Goal: Information Seeking & Learning: Understand process/instructions

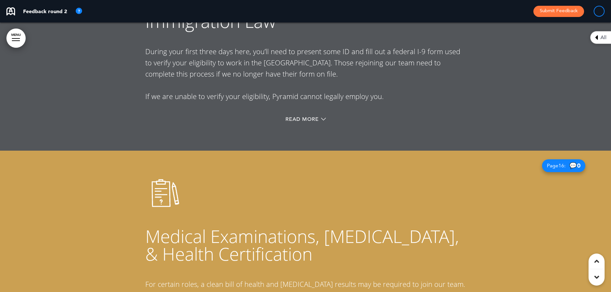
scroll to position [4845, 0]
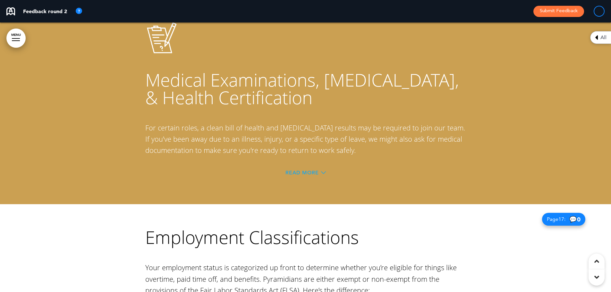
click at [306, 170] on span "Read More" at bounding box center [302, 172] width 33 height 5
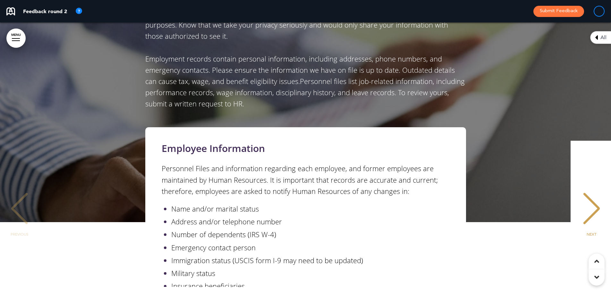
scroll to position [5486, 0]
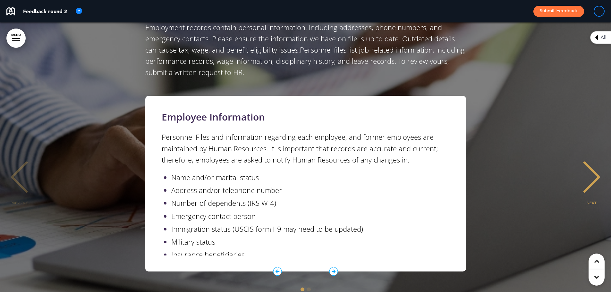
click at [334, 267] on icon "1 / 2" at bounding box center [333, 271] width 9 height 9
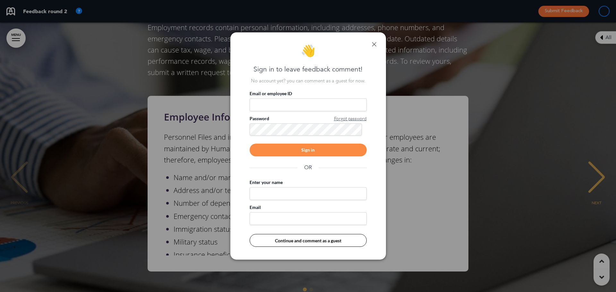
click at [372, 43] on link at bounding box center [374, 44] width 4 height 4
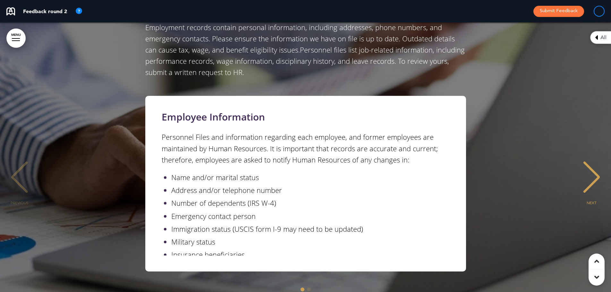
click at [590, 167] on div "NEXT" at bounding box center [592, 183] width 20 height 32
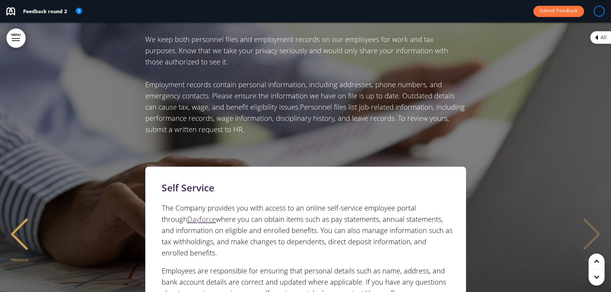
scroll to position [5390, 0]
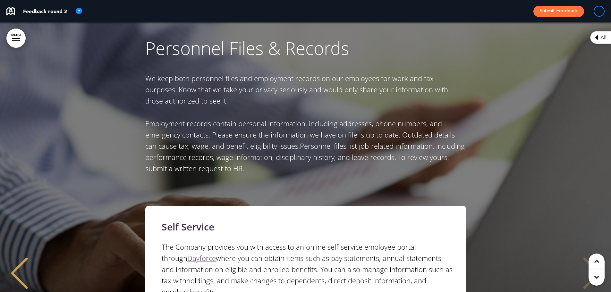
click at [18, 263] on div "PREVIOUS" at bounding box center [20, 279] width 20 height 32
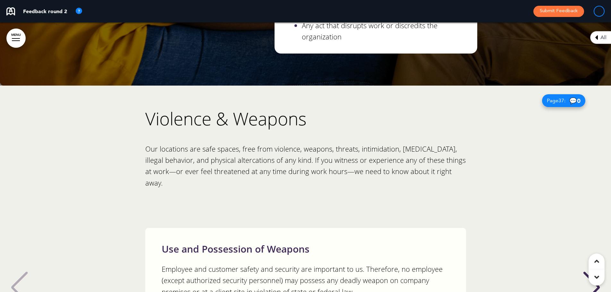
scroll to position [11807, 0]
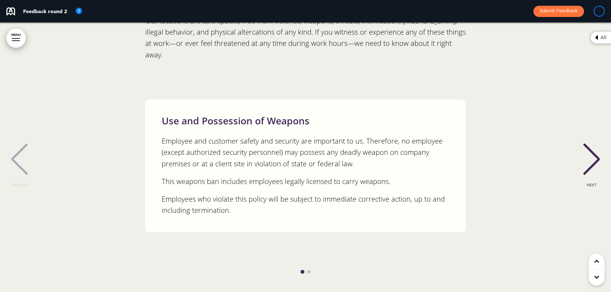
click at [588, 149] on div "NEXT" at bounding box center [592, 165] width 20 height 32
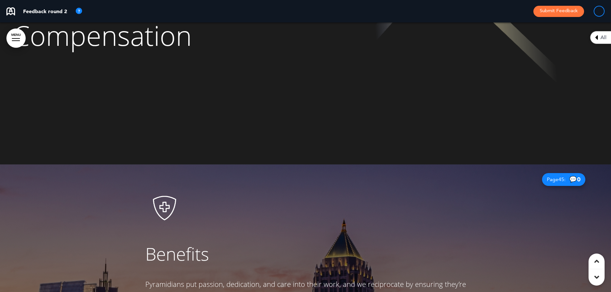
scroll to position [14309, 0]
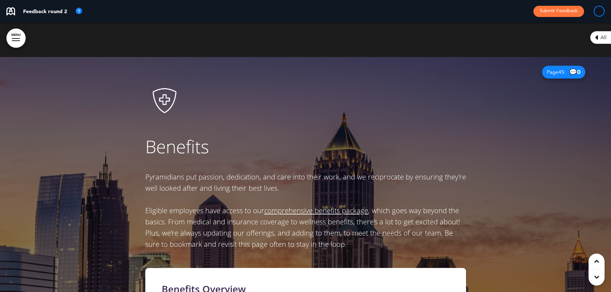
click at [300, 206] on link "comprehensive benefits package" at bounding box center [316, 211] width 104 height 10
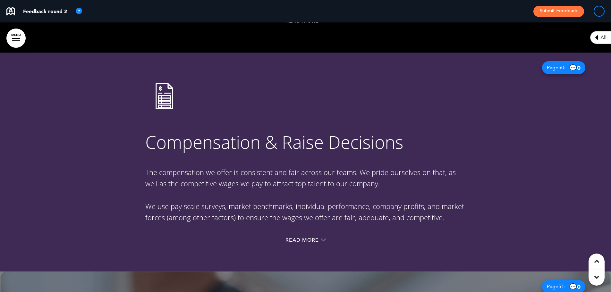
scroll to position [15368, 0]
click at [298, 238] on span "Read More" at bounding box center [302, 240] width 33 height 5
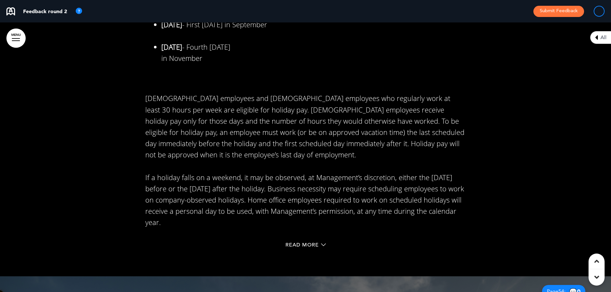
scroll to position [16587, 0]
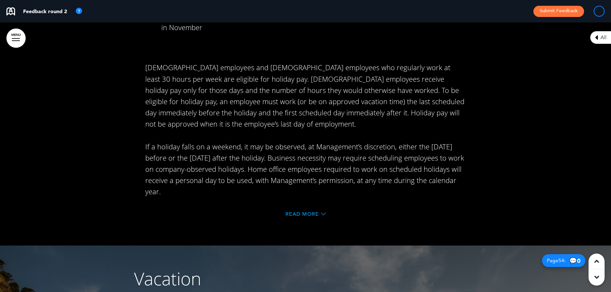
click at [300, 212] on span "Read More" at bounding box center [302, 214] width 33 height 5
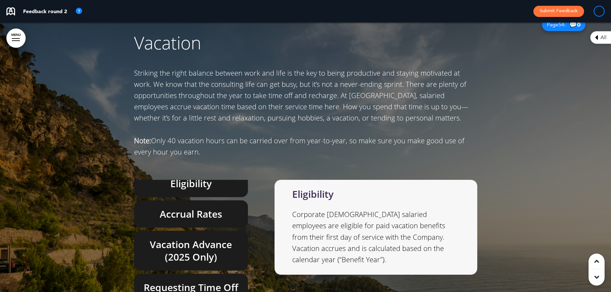
scroll to position [17068, 0]
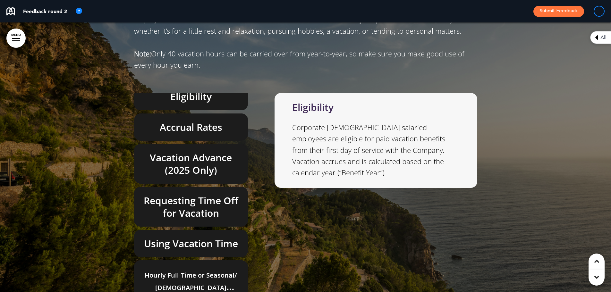
click at [208, 271] on span "Hourly Full-Time or [DEMOGRAPHIC_DATA]/ [DEMOGRAPHIC_DATA] Employees" at bounding box center [191, 288] width 92 height 34
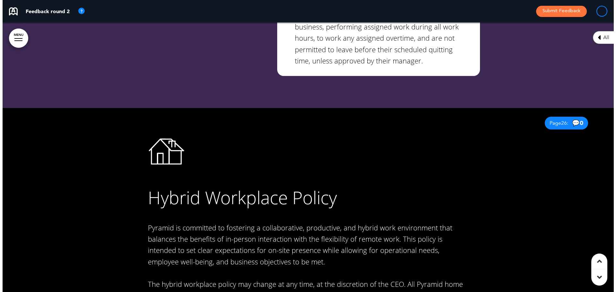
scroll to position [8374, 0]
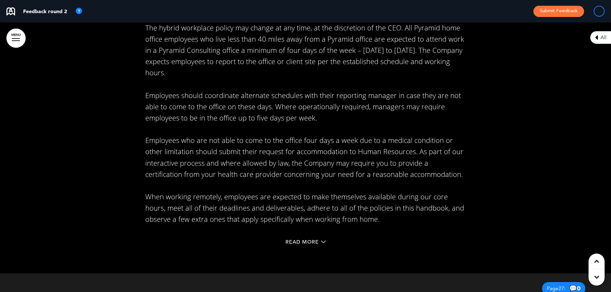
click at [10, 30] on div at bounding box center [305, 62] width 611 height 422
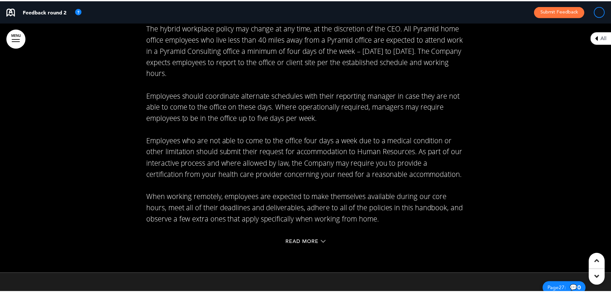
scroll to position [0, 606]
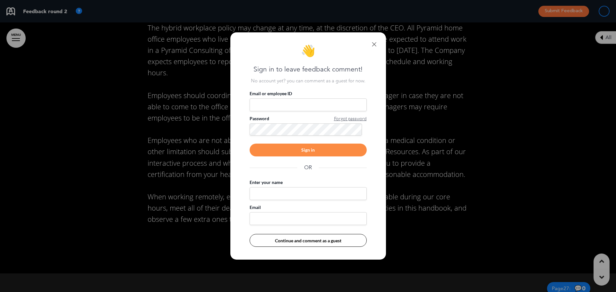
click at [373, 44] on link at bounding box center [374, 44] width 4 height 4
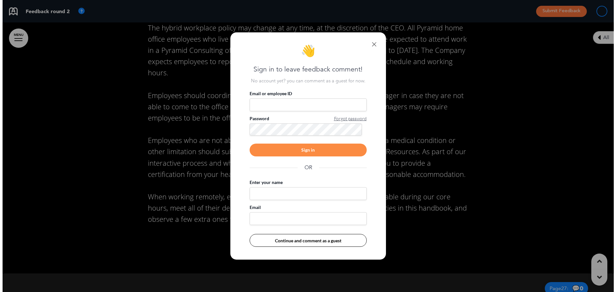
scroll to position [0, 602]
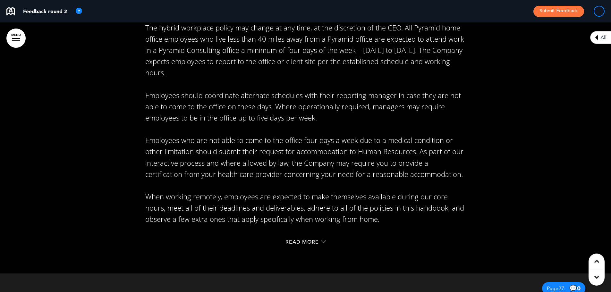
click at [13, 38] on link "MENU" at bounding box center [15, 38] width 19 height 19
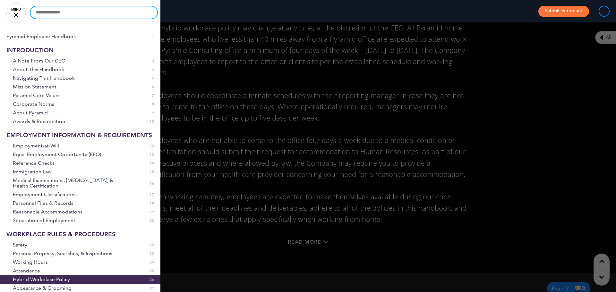
click at [56, 15] on input "text" at bounding box center [93, 12] width 127 height 12
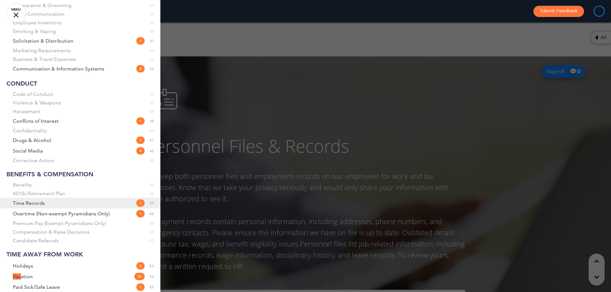
scroll to position [321, 0]
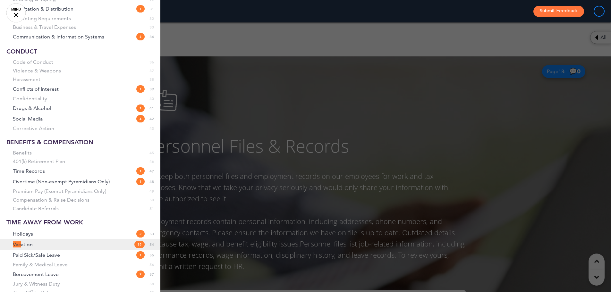
type input "***"
click at [29, 247] on span "Vac ation" at bounding box center [23, 244] width 20 height 5
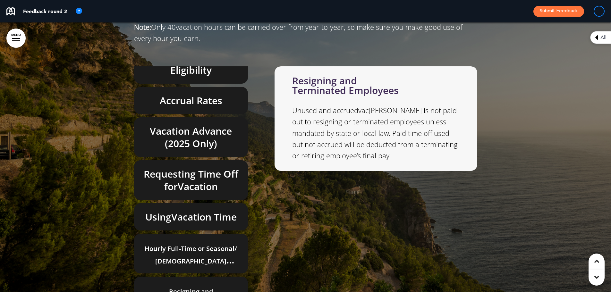
scroll to position [17105, 0]
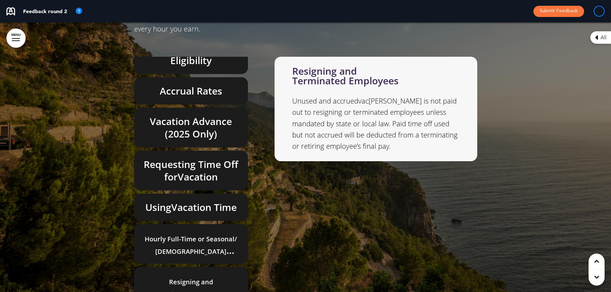
click at [1, 83] on div at bounding box center [305, 112] width 611 height 453
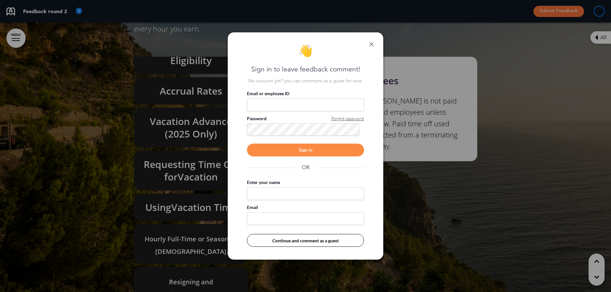
drag, startPoint x: 373, startPoint y: 46, endPoint x: 332, endPoint y: 70, distance: 47.9
click at [373, 46] on link at bounding box center [371, 44] width 4 height 4
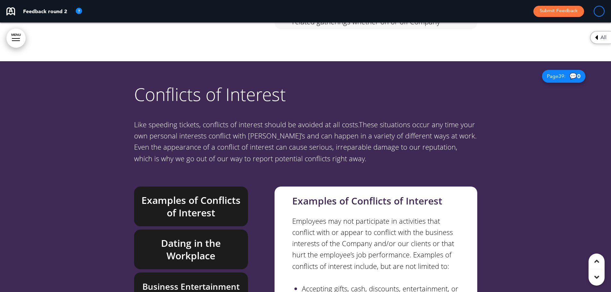
scroll to position [0, 602]
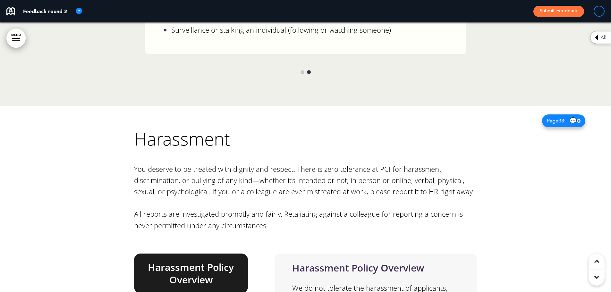
click at [20, 38] on link "MENU" at bounding box center [15, 38] width 19 height 19
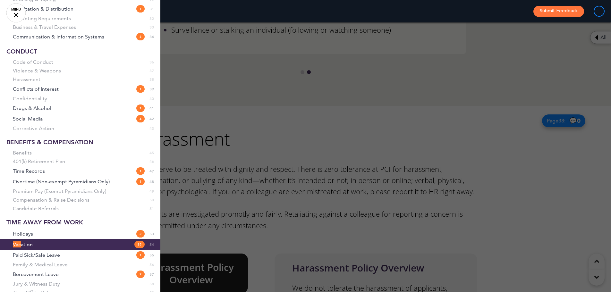
click at [33, 250] on link "Vac ation 35 54" at bounding box center [80, 244] width 160 height 11
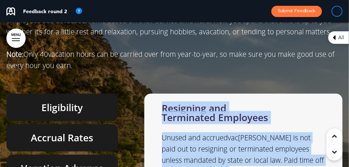
drag, startPoint x: 123, startPoint y: 124, endPoint x: 234, endPoint y: 110, distance: 111.3
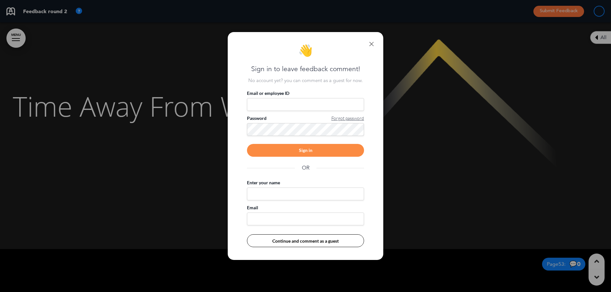
click at [373, 43] on link at bounding box center [371, 44] width 4 height 4
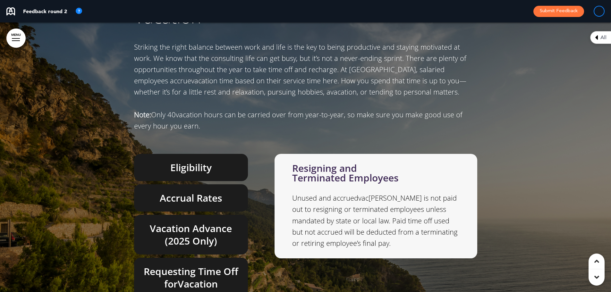
click at [343, 229] on div "Eligibility Accrual Rates Vac ation Advance (2025 Only) Requesting Time Off for…" at bounding box center [305, 279] width 343 height 250
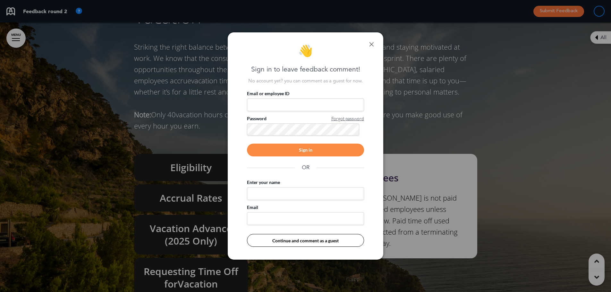
click at [372, 43] on link at bounding box center [371, 44] width 4 height 4
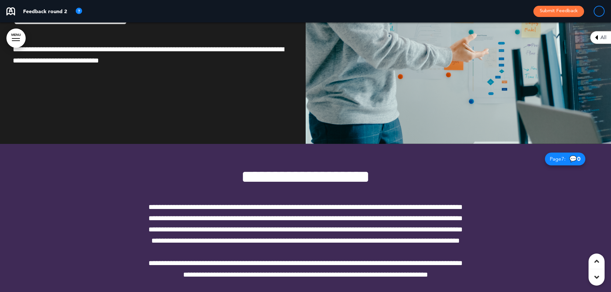
scroll to position [1444, 0]
